Goal: Task Accomplishment & Management: Use online tool/utility

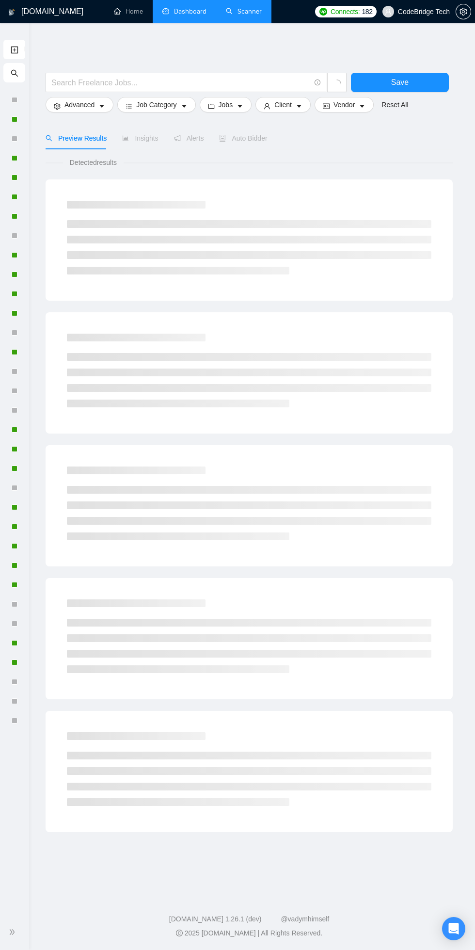
click at [180, 10] on link "Dashboard" at bounding box center [185, 11] width 44 height 8
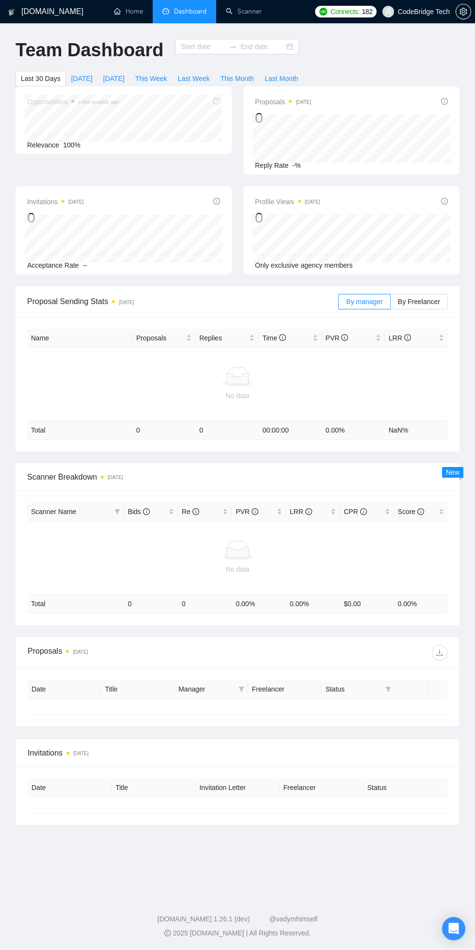
type input "[DATE]"
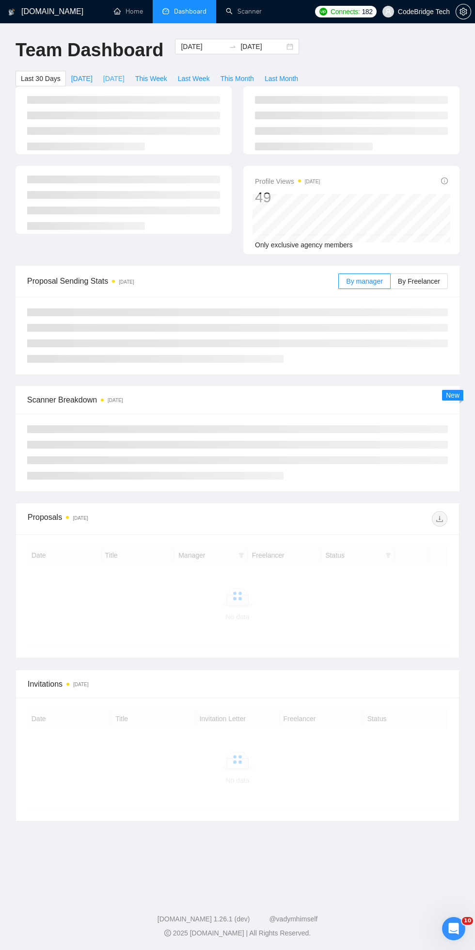
click at [114, 78] on span "[DATE]" at bounding box center [113, 78] width 21 height 11
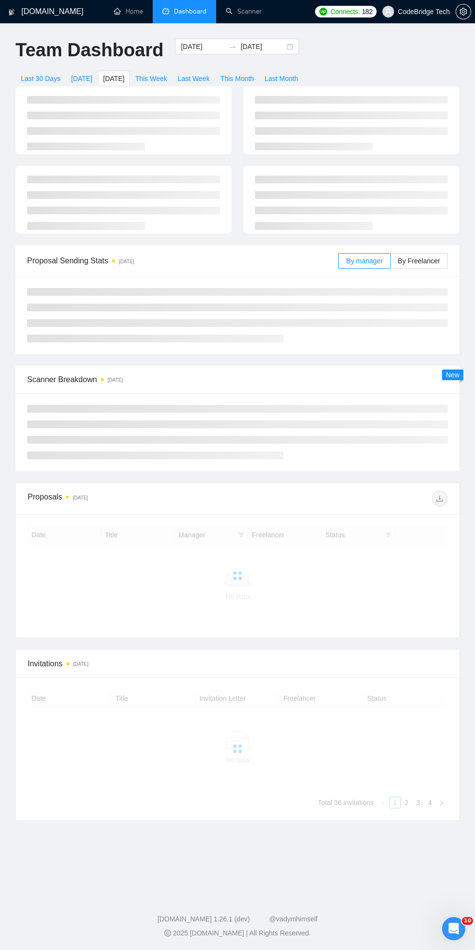
type input "[DATE]"
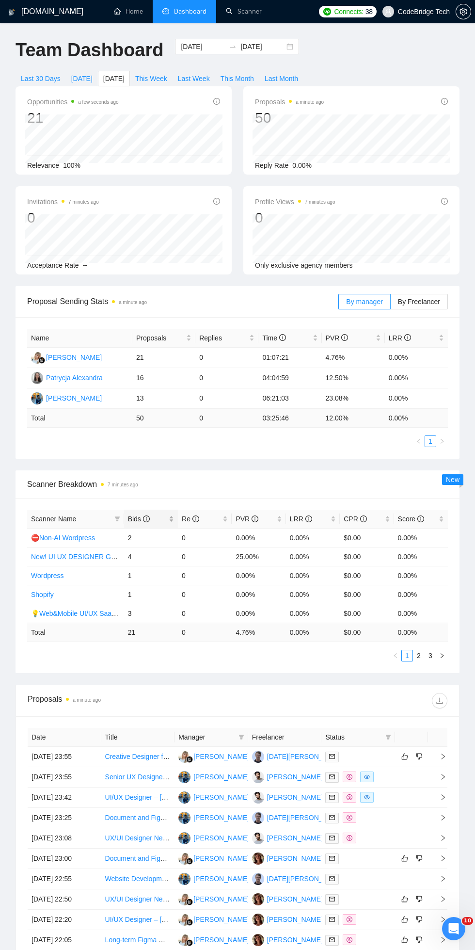
click at [134, 519] on span "Bids" at bounding box center [139, 519] width 22 height 8
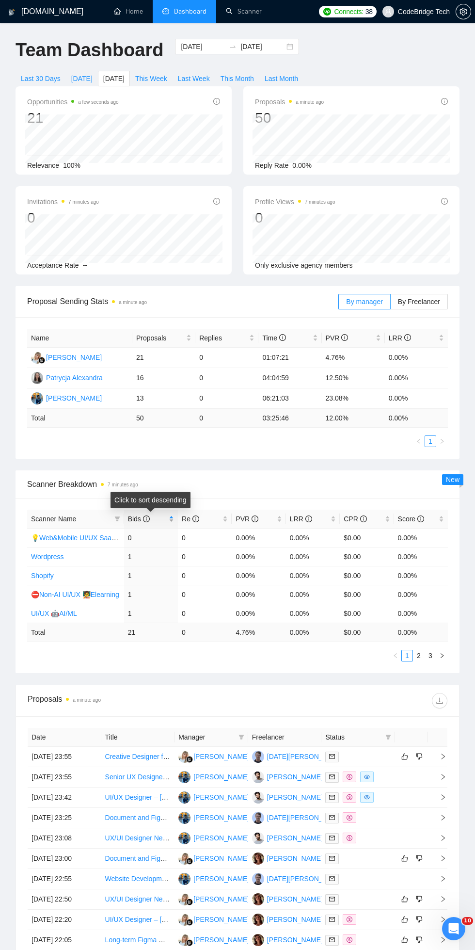
click at [135, 516] on span "Bids" at bounding box center [139, 519] width 22 height 8
click at [409, 652] on link "1" at bounding box center [407, 656] width 11 height 11
click at [407, 655] on link "1" at bounding box center [407, 656] width 11 height 11
click at [419, 655] on link "2" at bounding box center [419, 656] width 11 height 11
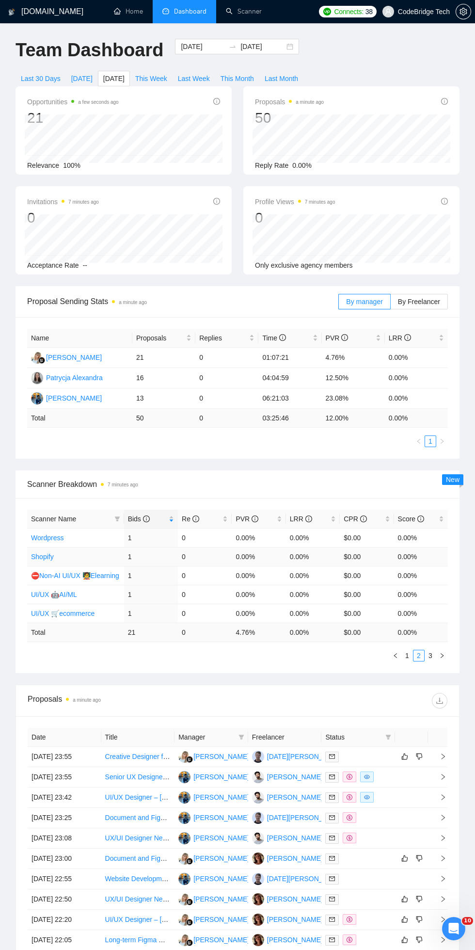
click at [41, 556] on link "Shopify" at bounding box center [42, 557] width 23 height 8
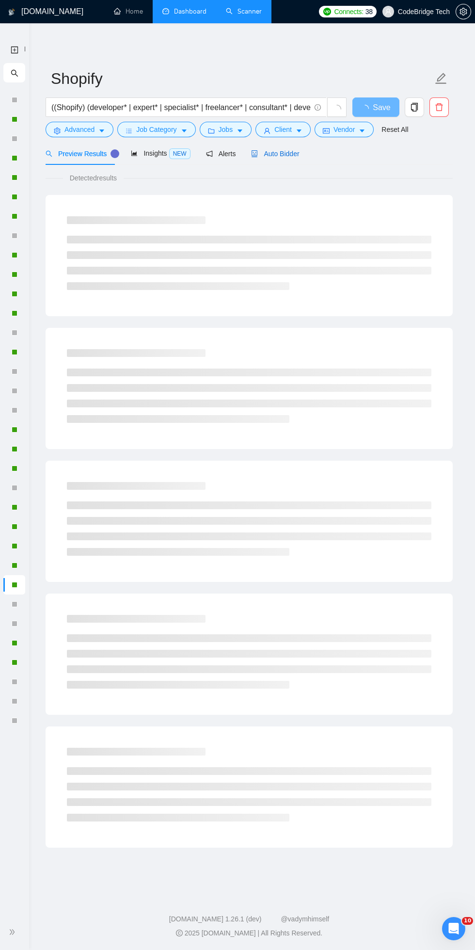
click at [281, 153] on span "Auto Bidder" at bounding box center [275, 154] width 48 height 8
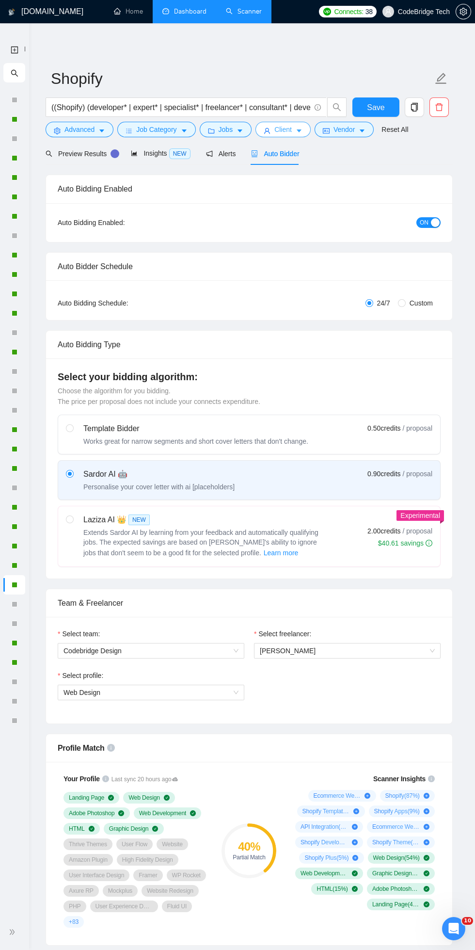
click at [273, 128] on button "Client" at bounding box center [283, 130] width 55 height 16
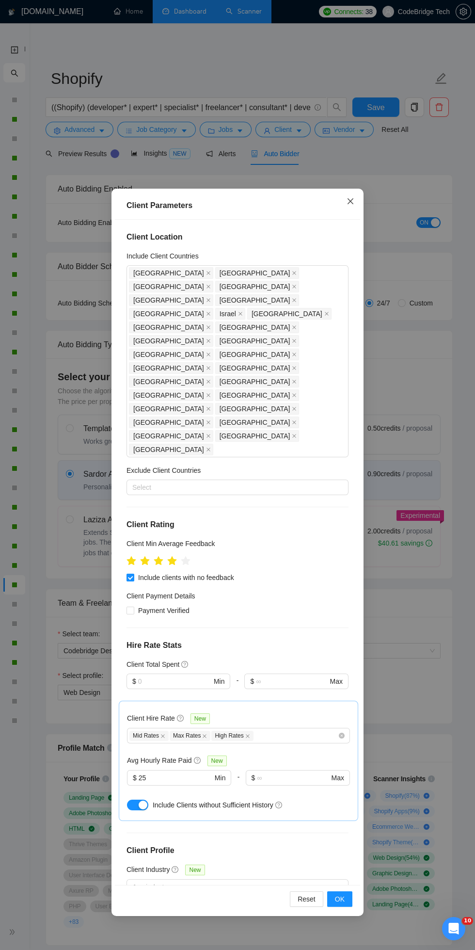
click at [351, 204] on icon "close" at bounding box center [351, 201] width 6 height 6
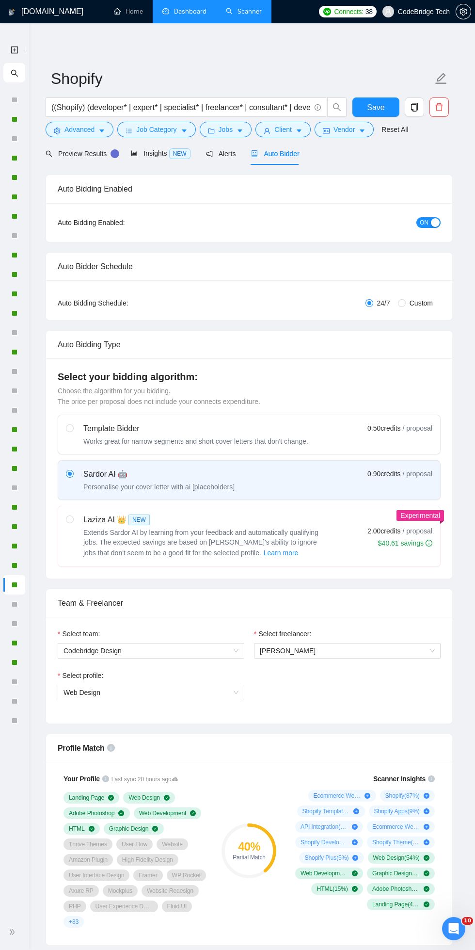
click at [180, 11] on link "Dashboard" at bounding box center [185, 11] width 44 height 8
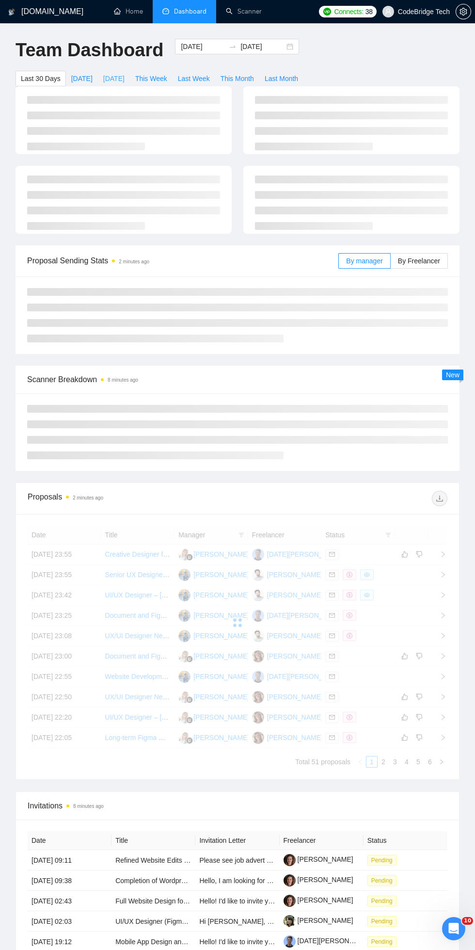
click at [103, 74] on span "[DATE]" at bounding box center [113, 78] width 21 height 11
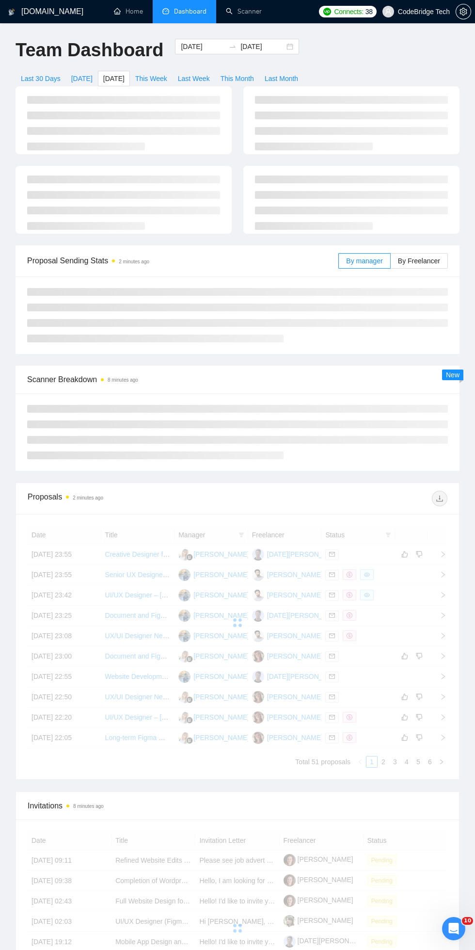
type input "[DATE]"
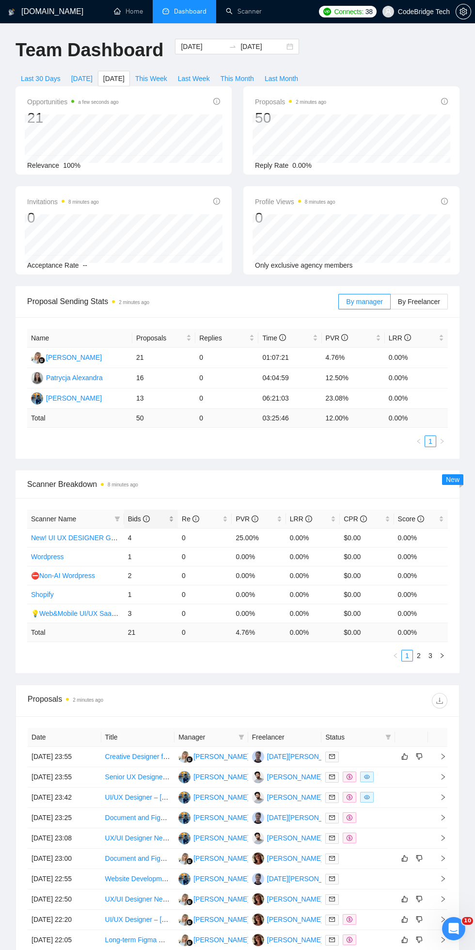
click at [134, 519] on span "Bids" at bounding box center [139, 519] width 22 height 8
click at [55, 537] on link "New! UI UX DESIGNER GENERAL" at bounding box center [84, 538] width 107 height 8
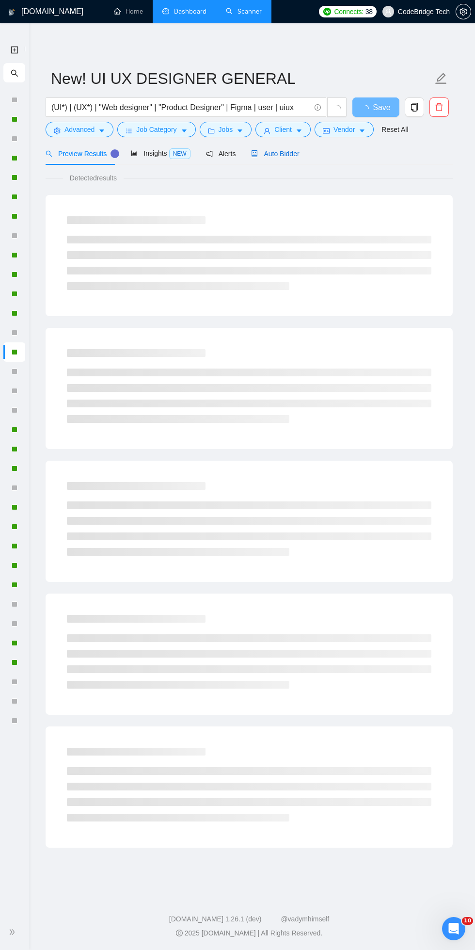
click at [259, 153] on span "Auto Bidder" at bounding box center [275, 154] width 48 height 8
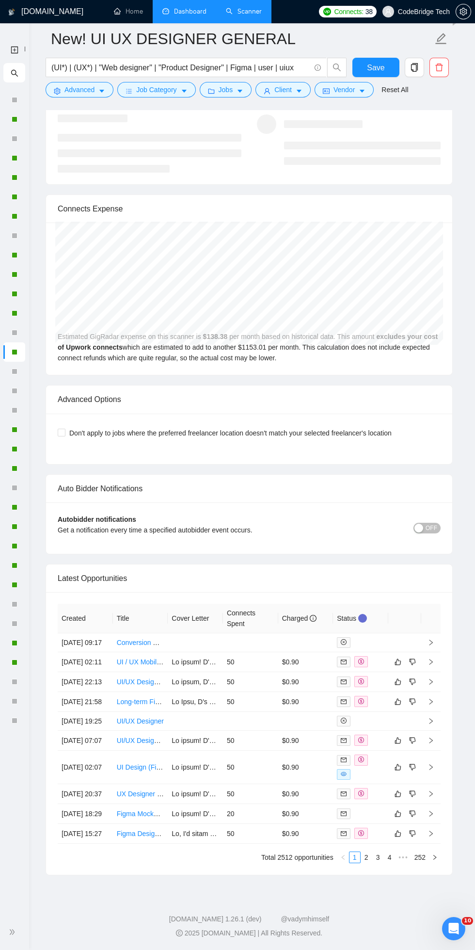
scroll to position [2443, 0]
